Goal: Information Seeking & Learning: Learn about a topic

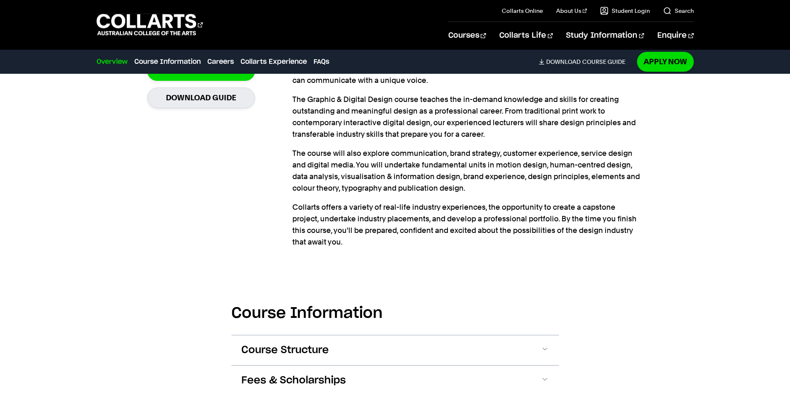
scroll to position [871, 0]
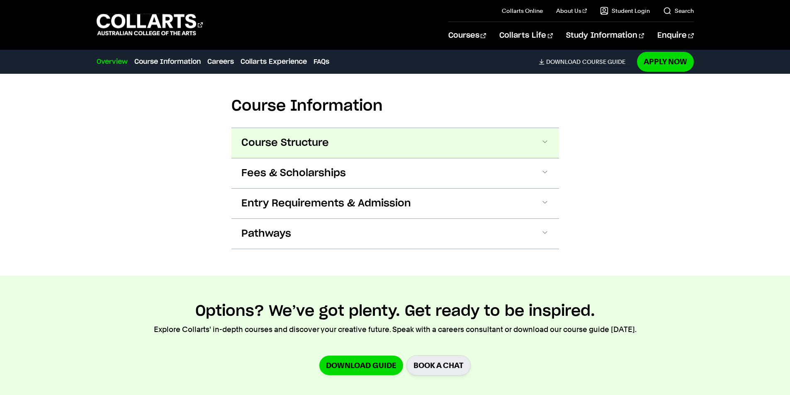
click at [0, 0] on button "Course Structure" at bounding box center [0, 0] width 0 height 0
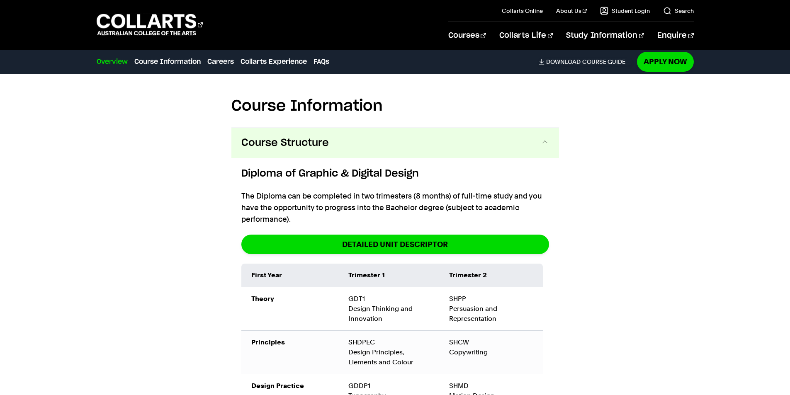
scroll to position [925, 0]
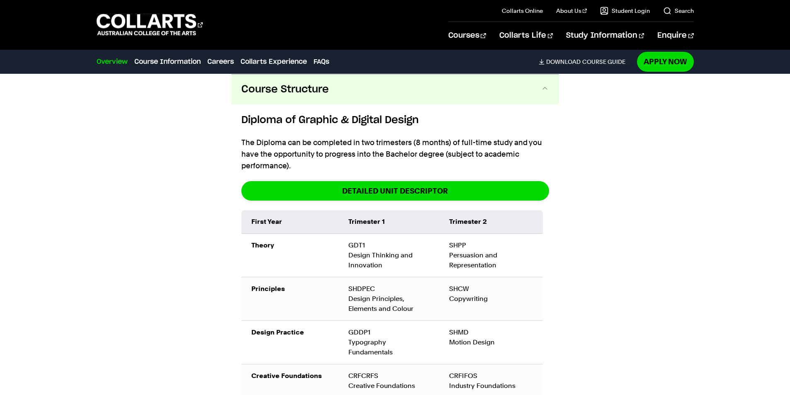
click at [350, 96] on button "Course Structure" at bounding box center [395, 90] width 328 height 30
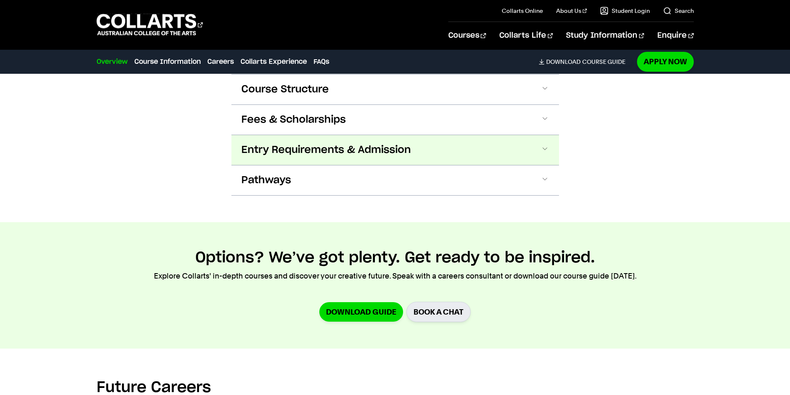
click at [0, 0] on button "Entry Requirements & Admission" at bounding box center [0, 0] width 0 height 0
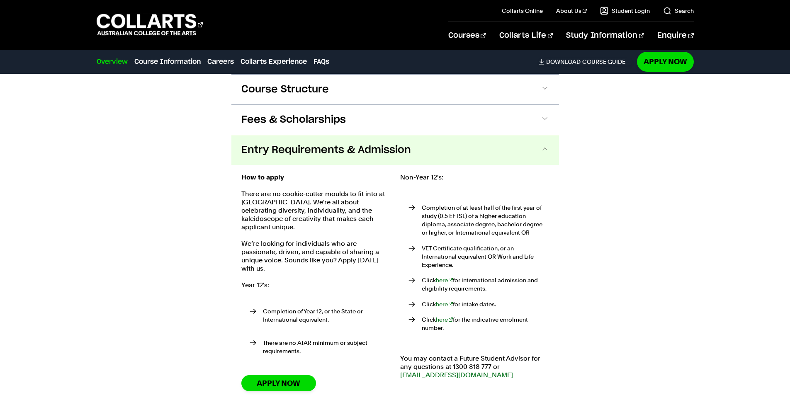
scroll to position [985, 0]
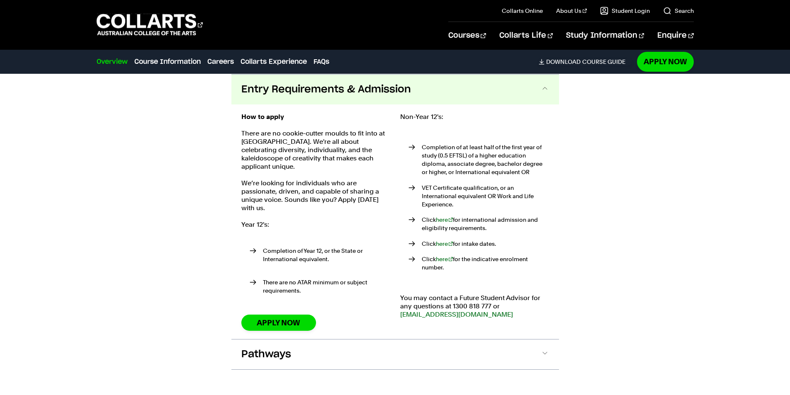
click at [409, 95] on span "Entry Requirements & Admission" at bounding box center [326, 89] width 170 height 13
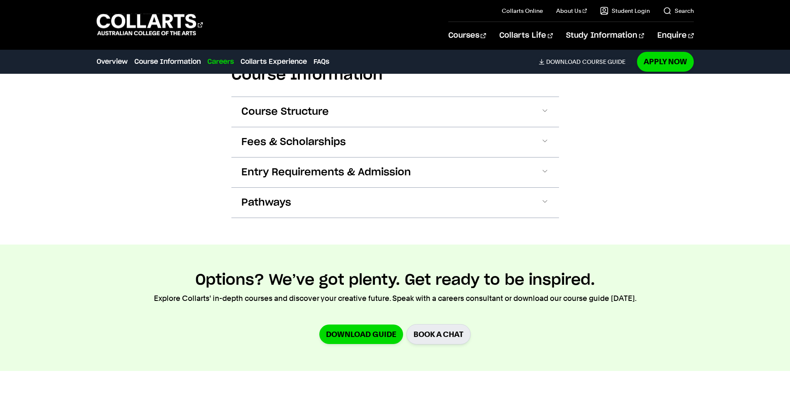
scroll to position [861, 0]
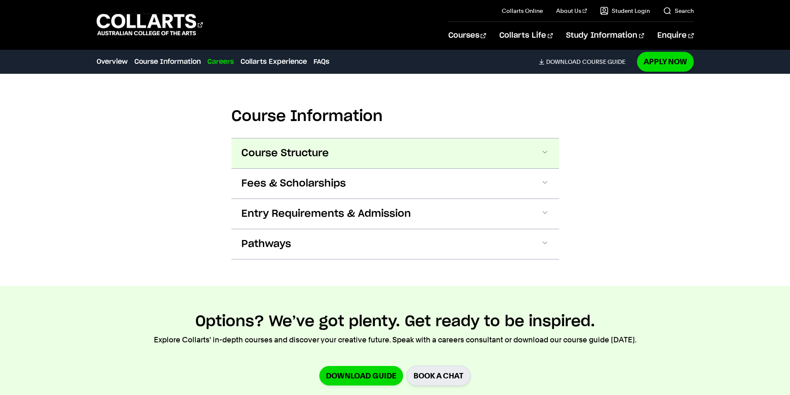
click at [0, 0] on button "Course Structure" at bounding box center [0, 0] width 0 height 0
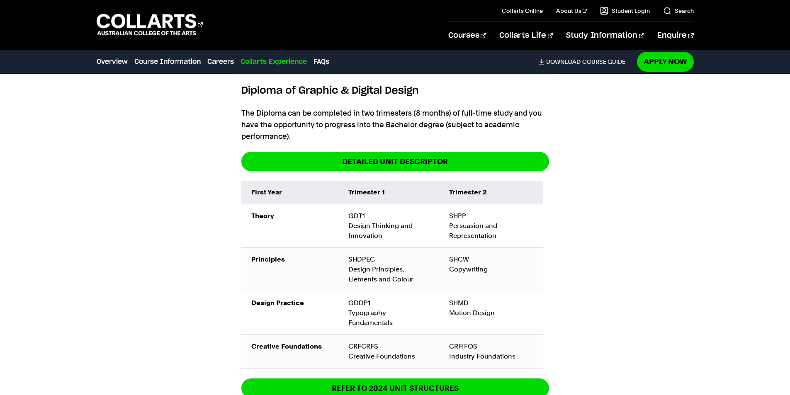
scroll to position [1120, 0]
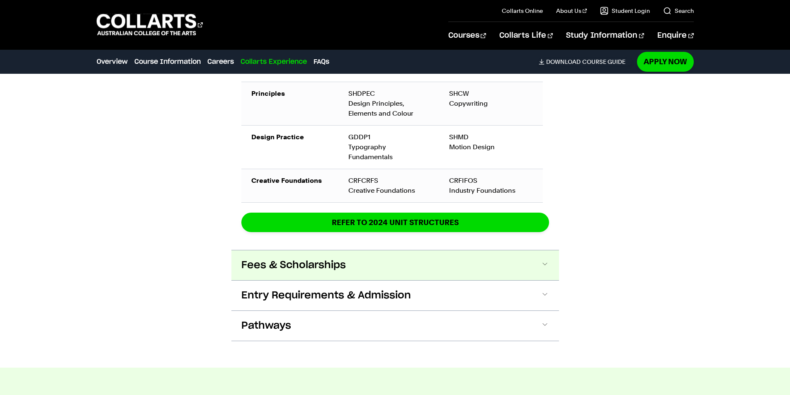
click at [0, 0] on button "Fees & Scholarships" at bounding box center [0, 0] width 0 height 0
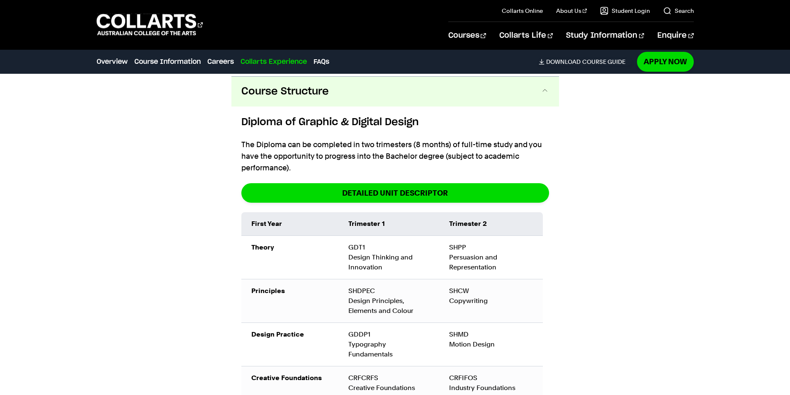
scroll to position [964, 0]
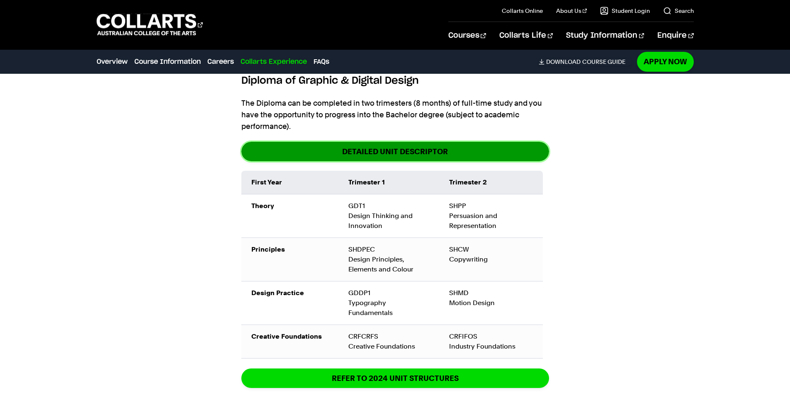
click at [359, 150] on link "DETAILED UNIT DESCRIPTOR" at bounding box center [395, 151] width 308 height 19
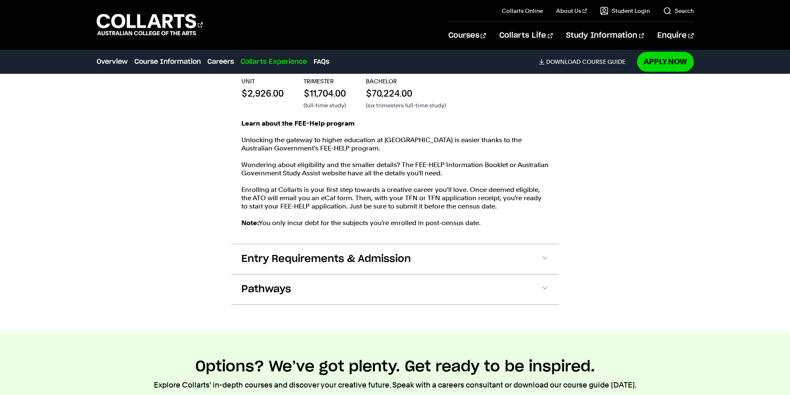
scroll to position [1255, 0]
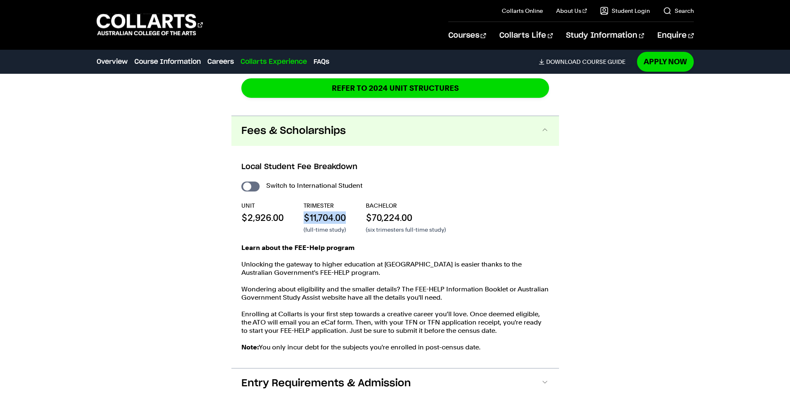
drag, startPoint x: 305, startPoint y: 220, endPoint x: 353, endPoint y: 220, distance: 48.1
click at [353, 220] on div "UNIT $2,926.00 TRIMESTER $11,704.00 (full-time study) BACHELOR $70,224.00 (six …" at bounding box center [395, 218] width 308 height 32
copy p "$11,704.00"
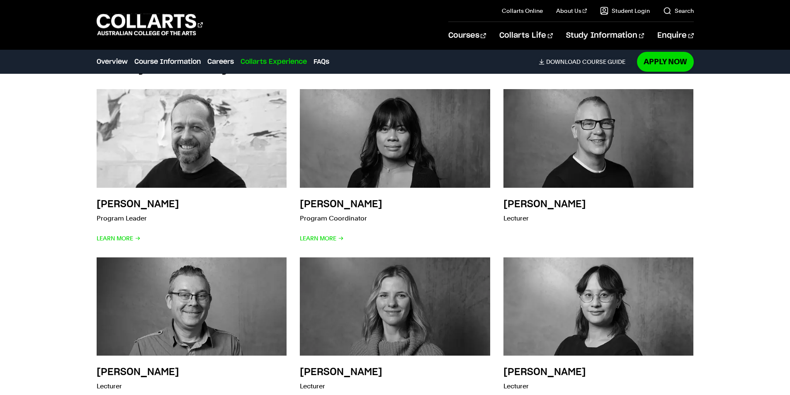
scroll to position [2426, 0]
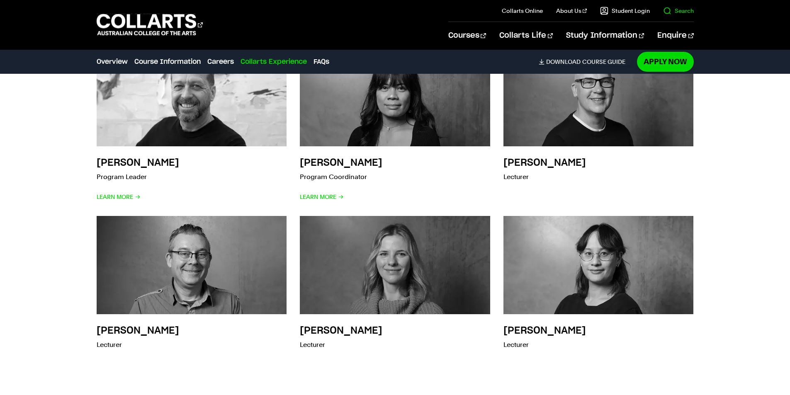
click at [670, 10] on link "Search" at bounding box center [678, 11] width 31 height 8
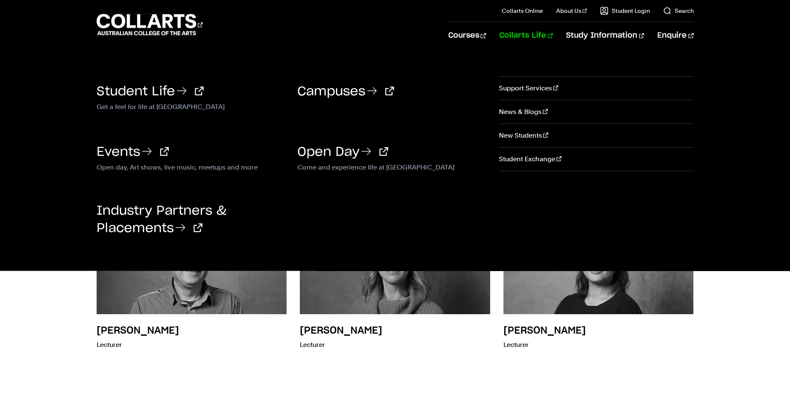
scroll to position [0, 0]
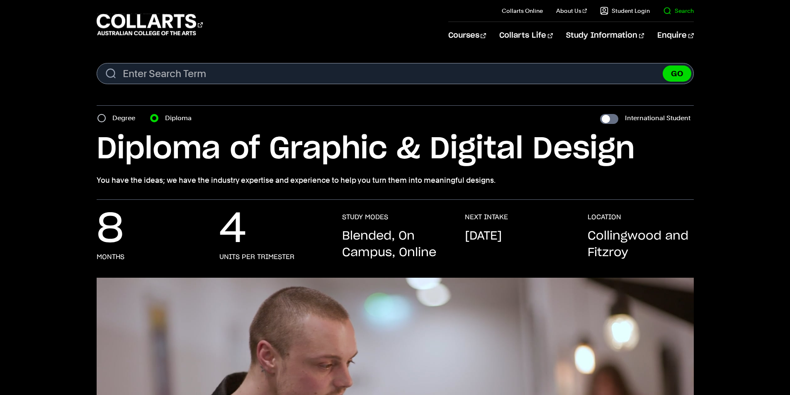
click at [679, 14] on link "Search" at bounding box center [678, 11] width 31 height 8
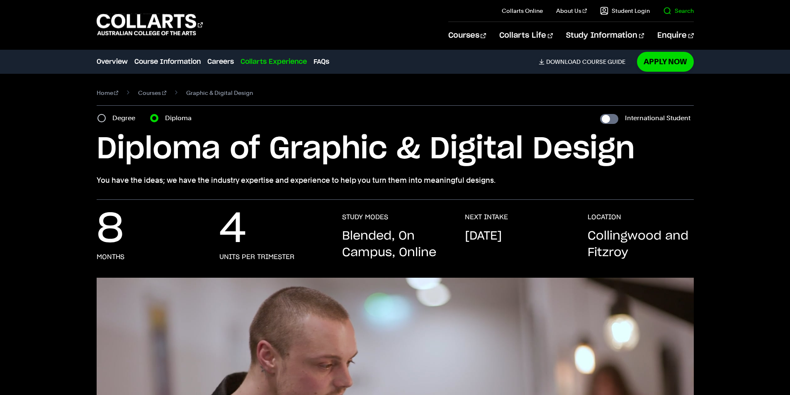
click at [676, 14] on link "Search" at bounding box center [678, 11] width 31 height 8
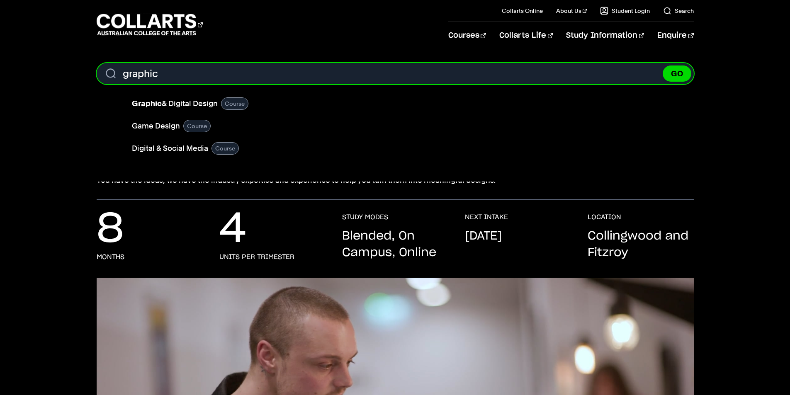
type input "graphic"
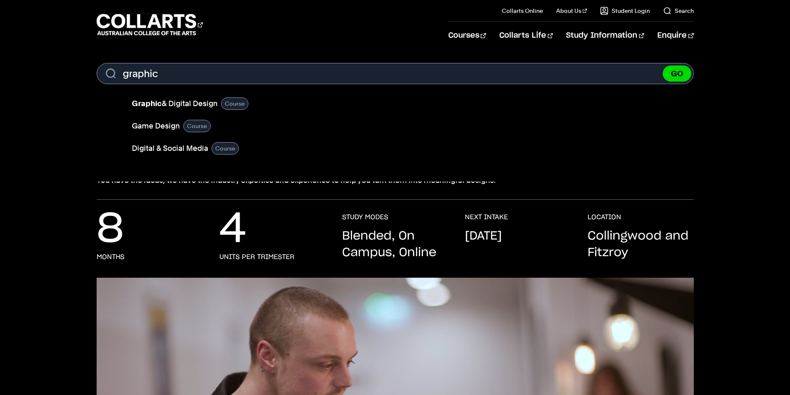
click at [316, 107] on li "Graphic & Digital Design Course" at bounding box center [412, 104] width 560 height 22
click at [210, 100] on link "Graphic & Digital Design" at bounding box center [175, 104] width 86 height 12
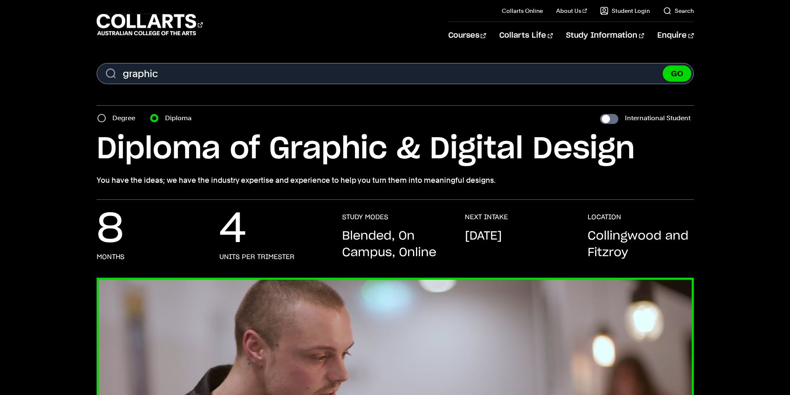
scroll to position [124, 0]
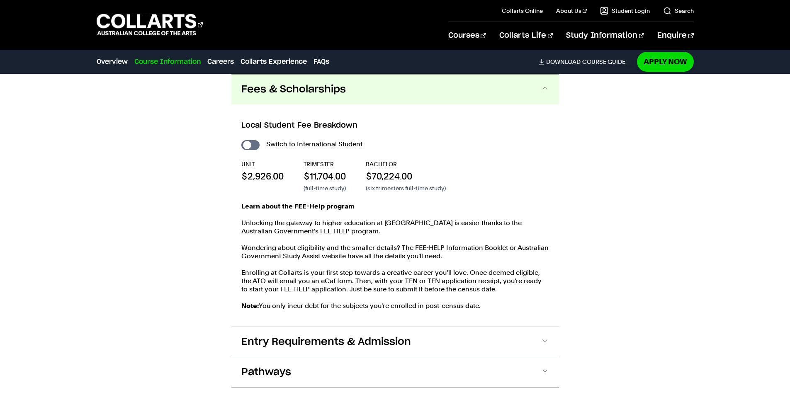
scroll to position [963, 0]
drag, startPoint x: 309, startPoint y: 173, endPoint x: 356, endPoint y: 172, distance: 46.5
click at [356, 172] on div "UNIT $2,926.00 TRIMESTER $11,704.00 (full-time study) BACHELOR $70,224.00 (six …" at bounding box center [395, 176] width 308 height 32
copy p "11,704.00"
click at [339, 181] on p "$11,704.00" at bounding box center [325, 176] width 42 height 12
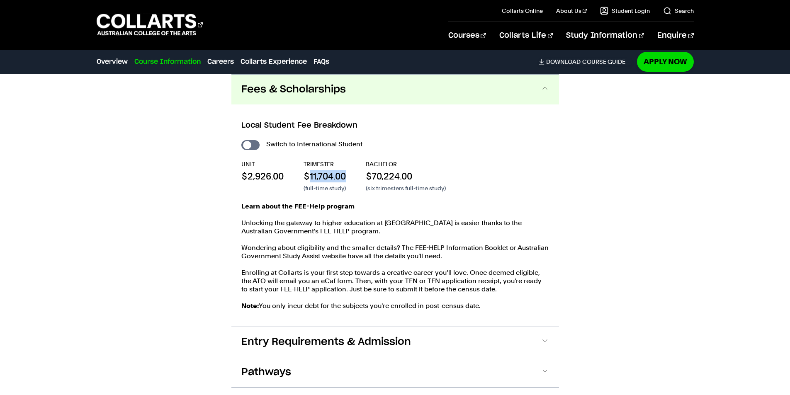
drag, startPoint x: 308, startPoint y: 176, endPoint x: 351, endPoint y: 174, distance: 42.4
click at [351, 174] on div "UNIT $2,926.00 TRIMESTER $11,704.00 (full-time study) BACHELOR $70,224.00 (six …" at bounding box center [395, 176] width 308 height 32
